Goal: Information Seeking & Learning: Check status

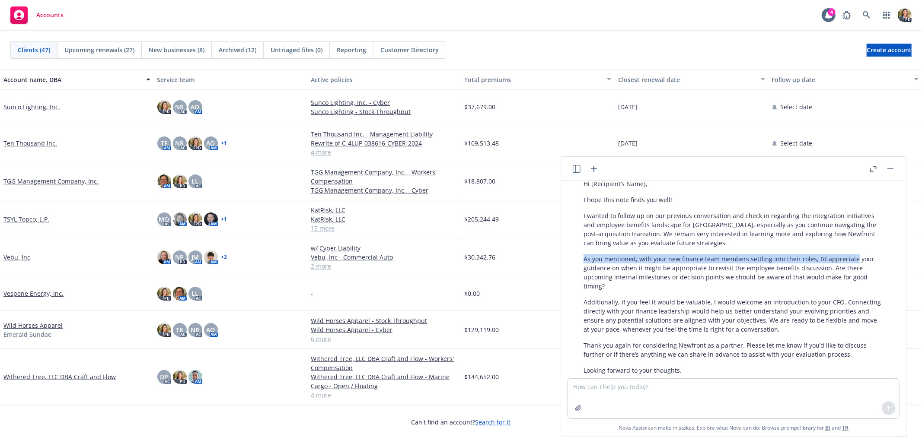
scroll to position [1345, 0]
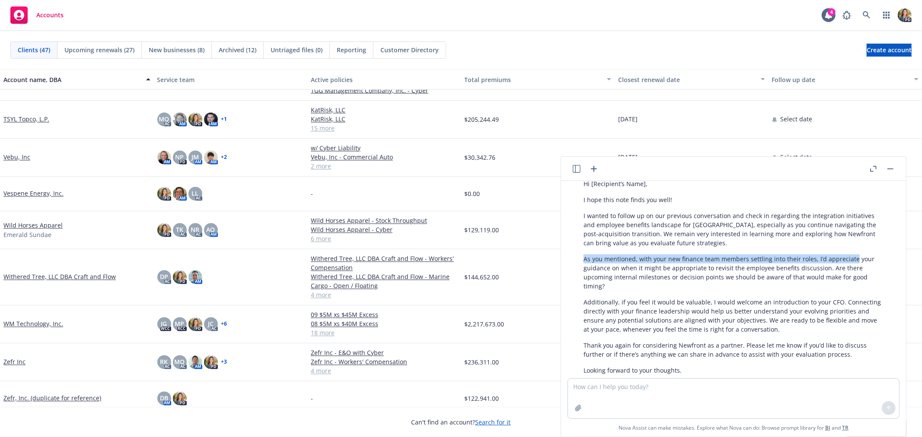
click at [891, 169] on rect "button" at bounding box center [890, 169] width 6 height 1
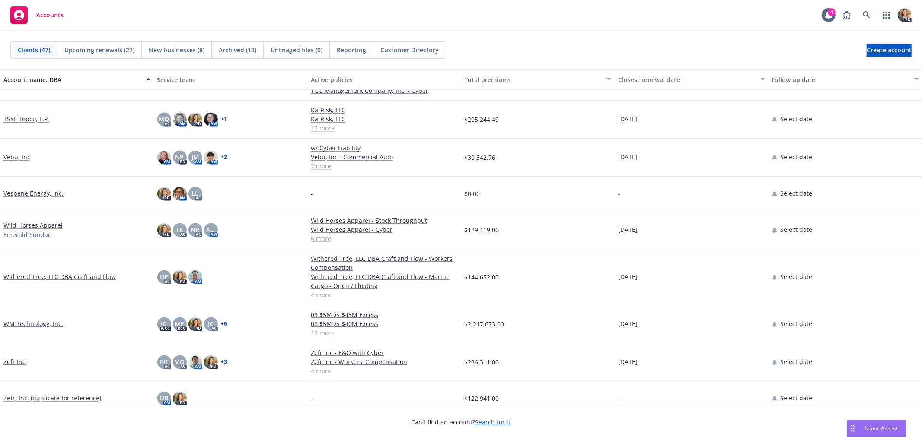
click at [41, 225] on link "Wild Horses Apparel" at bounding box center [32, 225] width 59 height 9
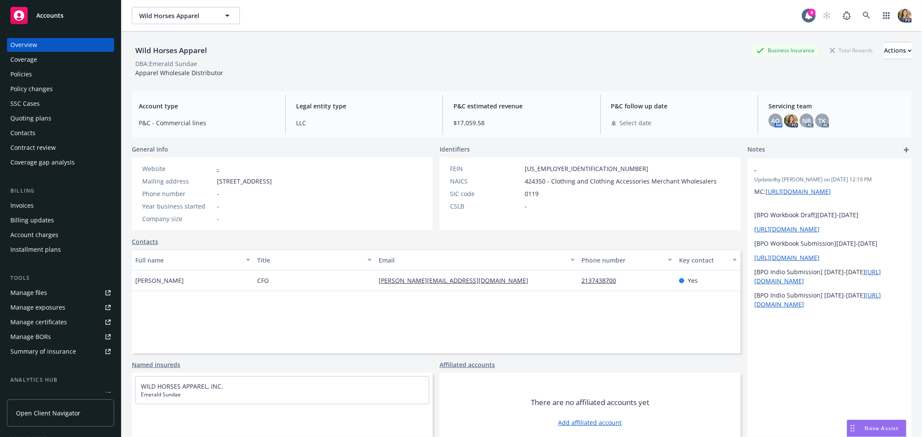
click at [45, 76] on div "Policies" at bounding box center [60, 74] width 100 height 14
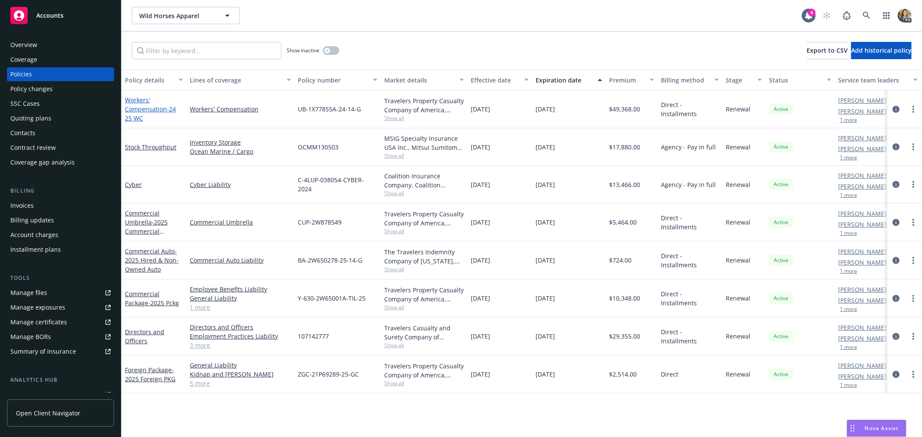
click at [156, 109] on link "Workers' Compensation - 24 25 WC" at bounding box center [150, 109] width 51 height 26
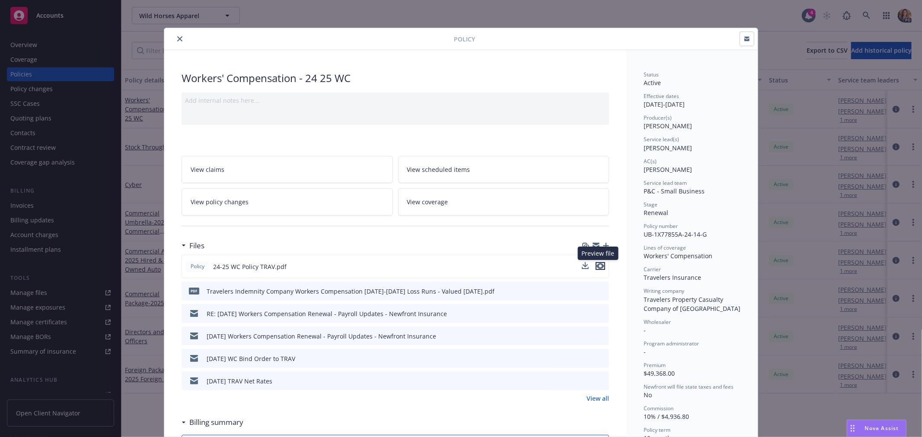
click at [596, 264] on icon "preview file" at bounding box center [600, 266] width 8 height 6
click at [177, 39] on icon "close" at bounding box center [179, 38] width 5 height 5
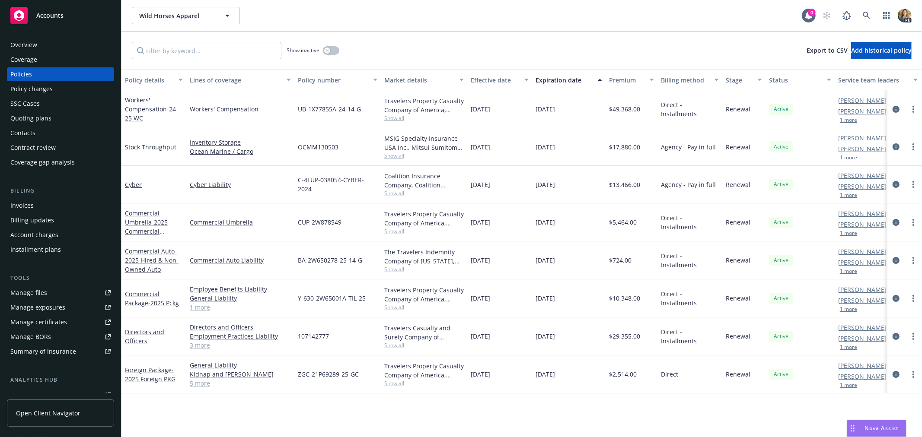
click at [60, 15] on span "Accounts" at bounding box center [49, 15] width 27 height 7
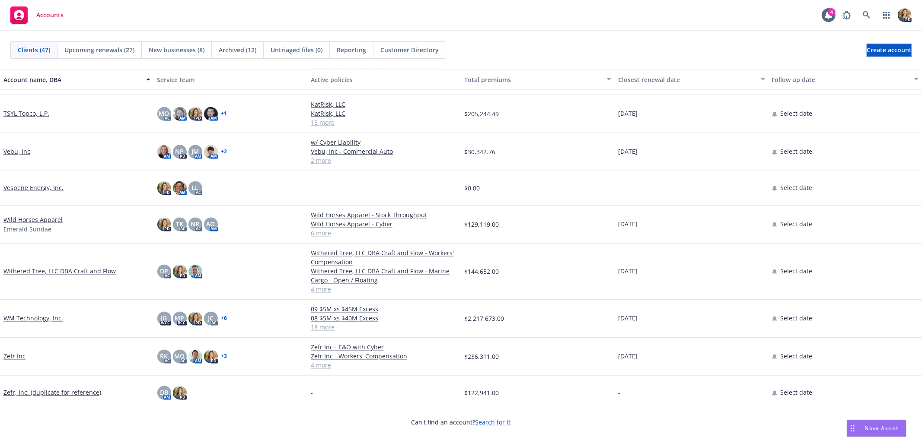
scroll to position [1302, 0]
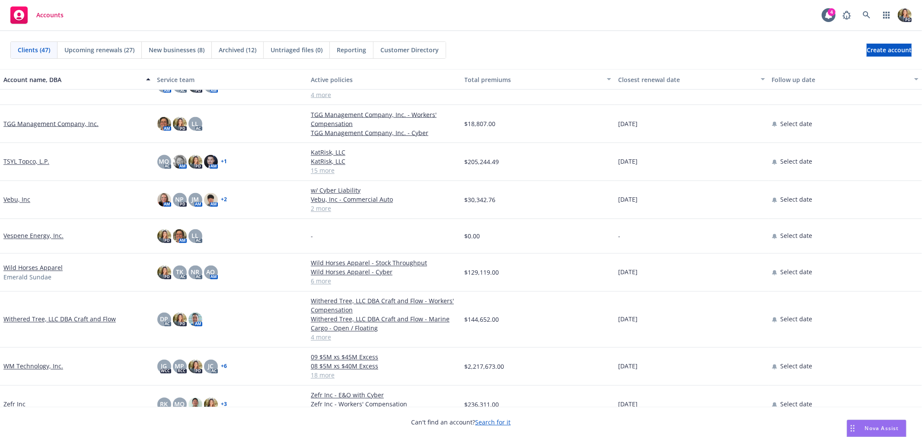
click at [47, 267] on link "Wild Horses Apparel" at bounding box center [32, 268] width 59 height 9
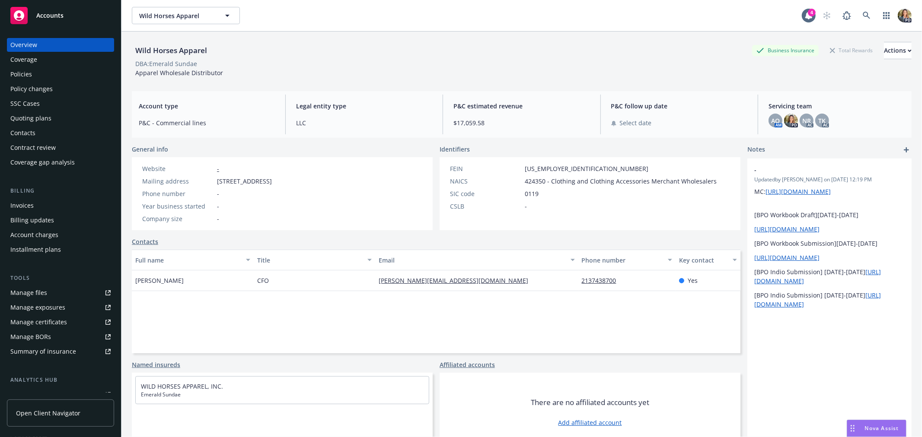
click at [49, 70] on div "Policies" at bounding box center [60, 74] width 100 height 14
